Goal: Find specific page/section: Find specific page/section

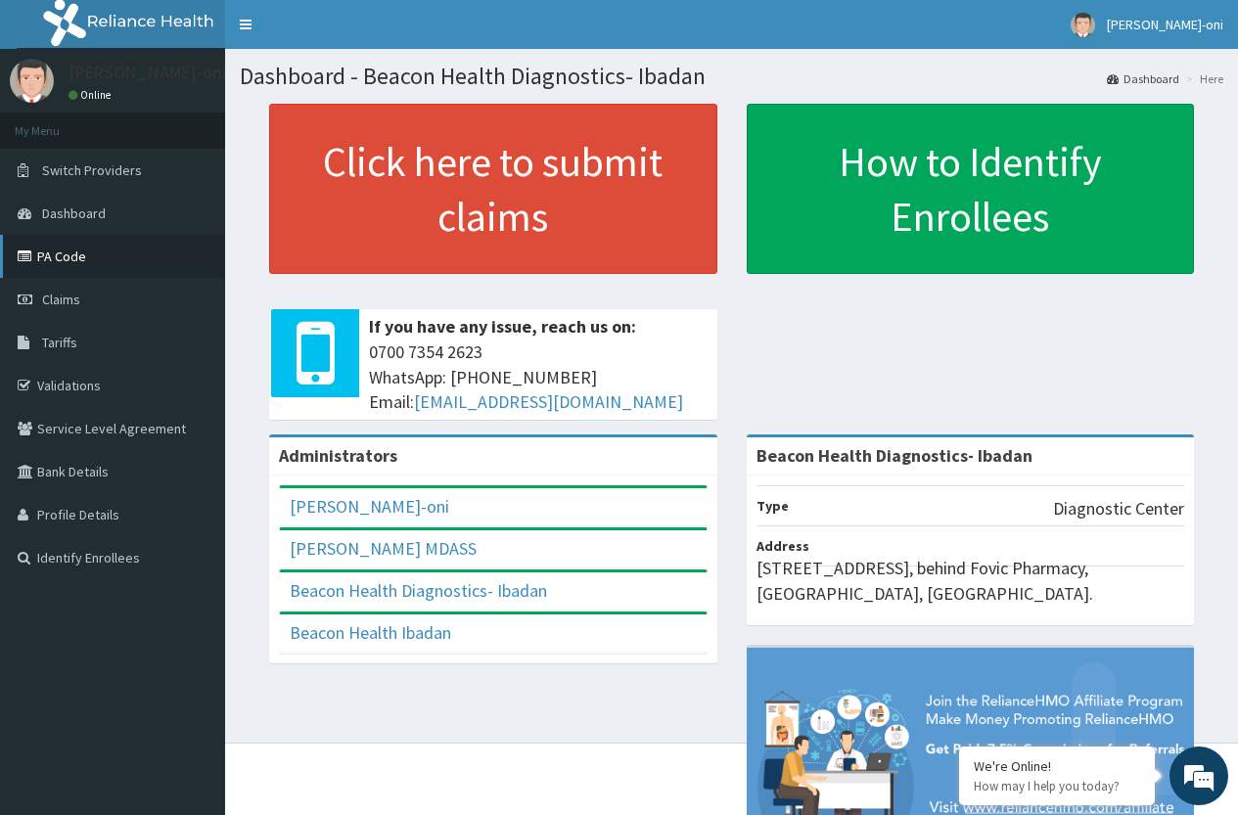
click at [70, 261] on link "PA Code" at bounding box center [112, 256] width 225 height 43
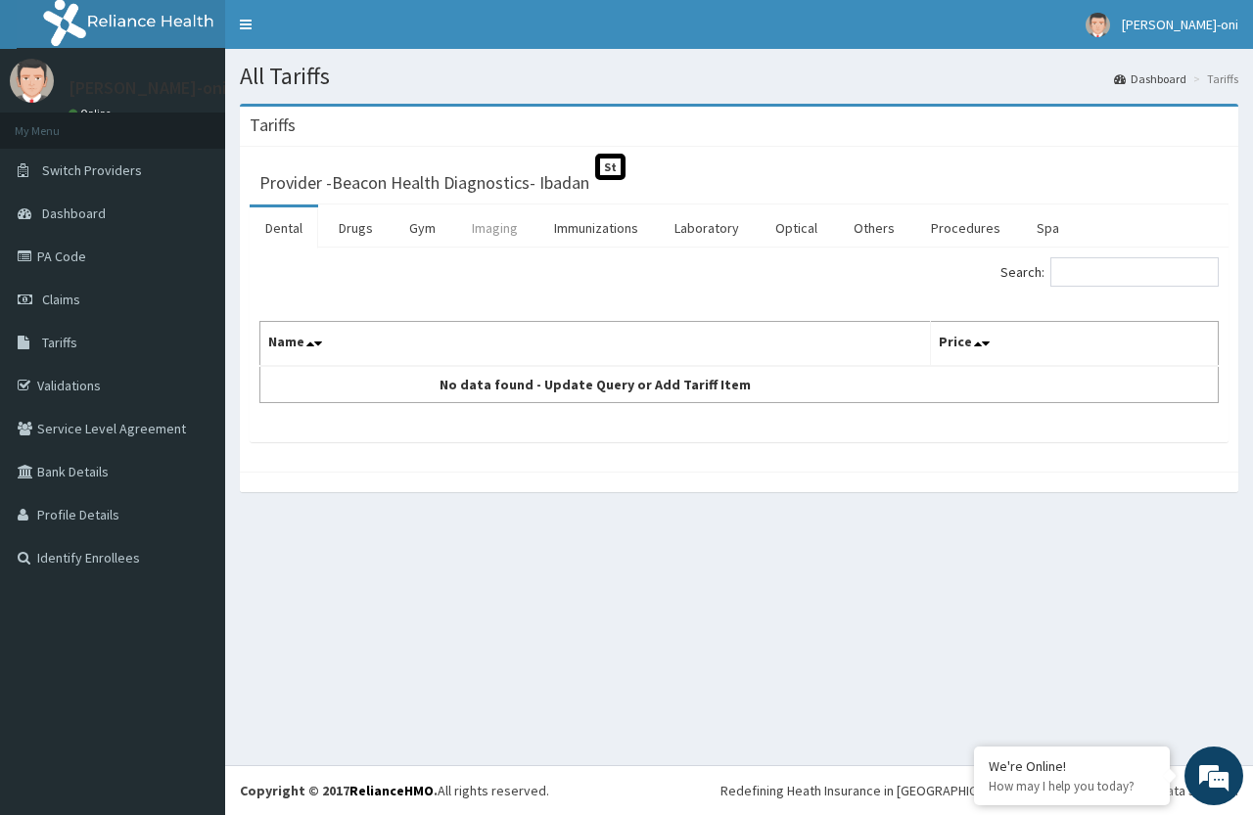
click at [494, 228] on link "Imaging" at bounding box center [494, 227] width 77 height 41
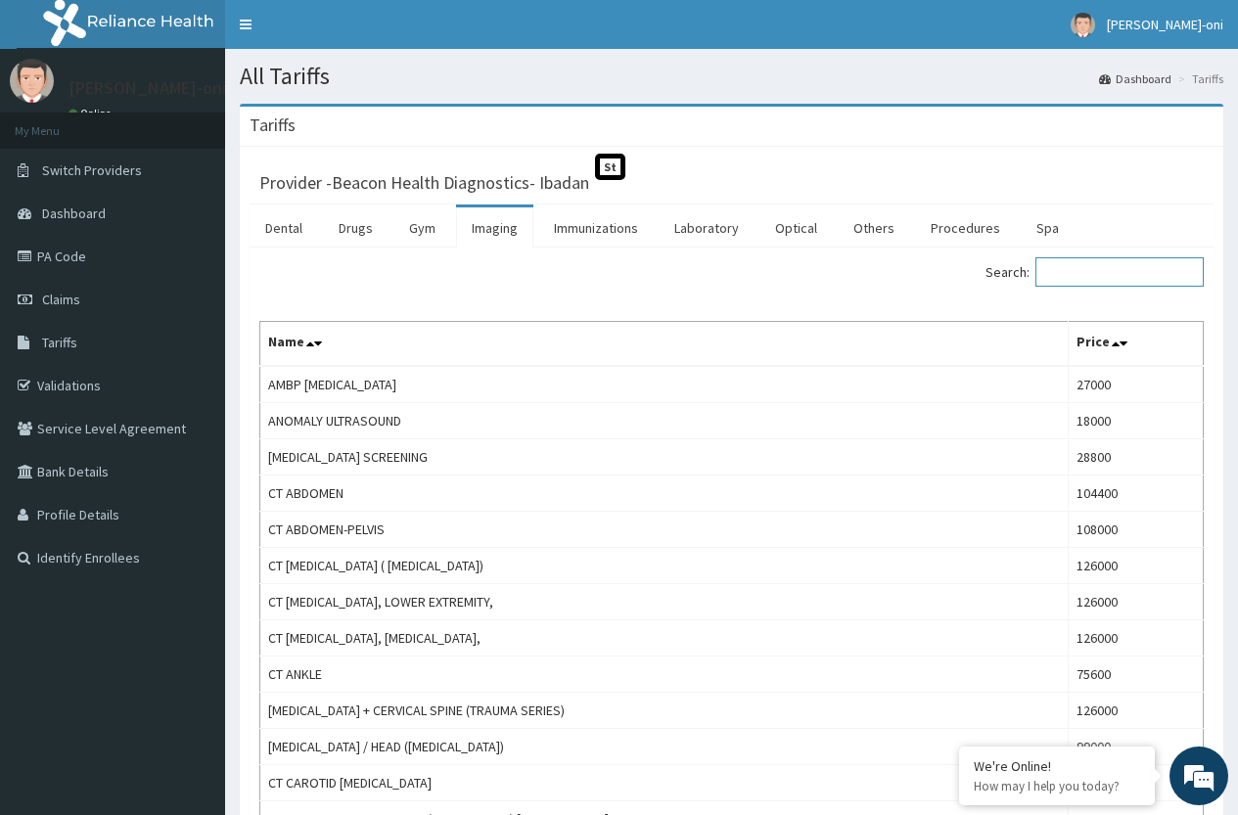
click at [1104, 277] on input "Search:" at bounding box center [1119, 271] width 168 height 29
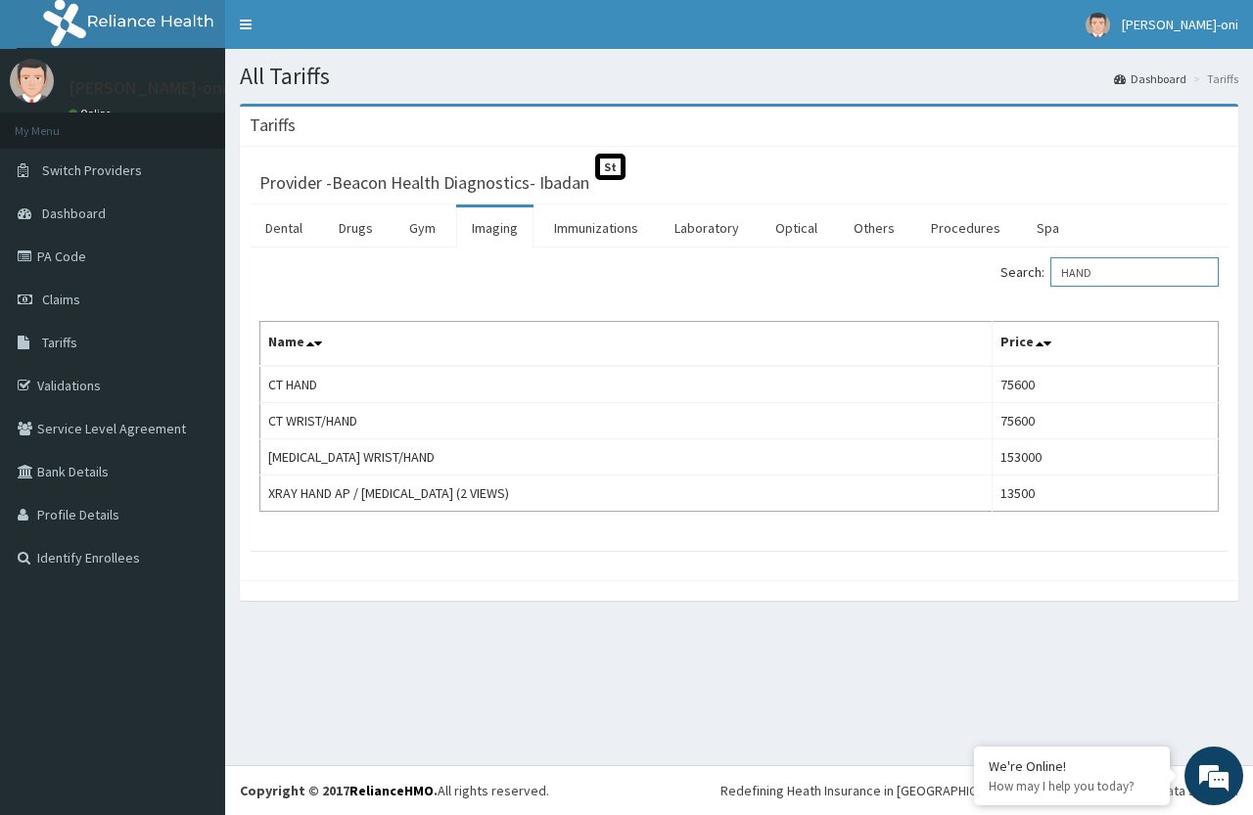
type input "HAND"
